Goal: Find specific page/section: Find specific page/section

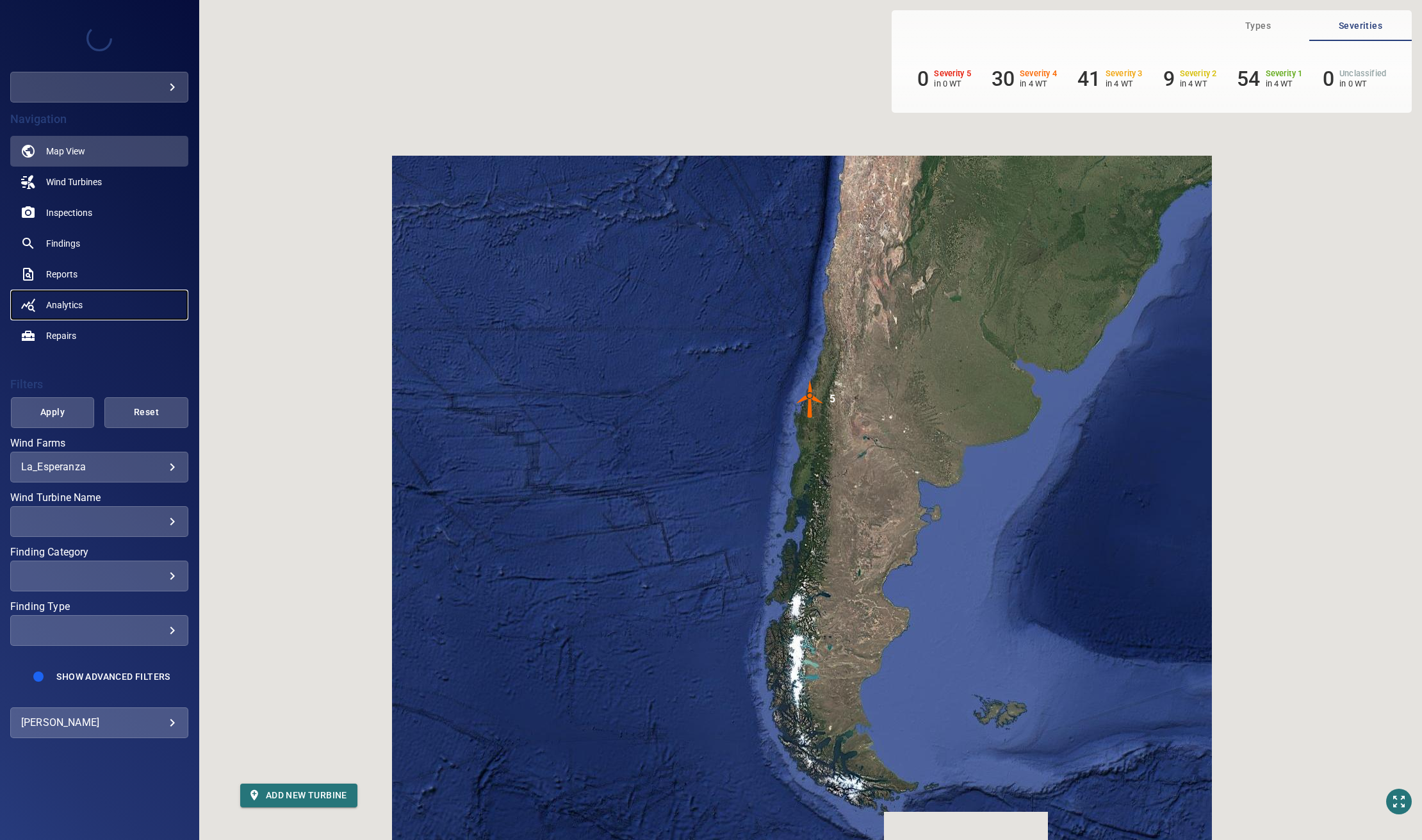
click at [74, 304] on span "Analytics" at bounding box center [64, 304] width 37 height 13
